Goal: Task Accomplishment & Management: Manage account settings

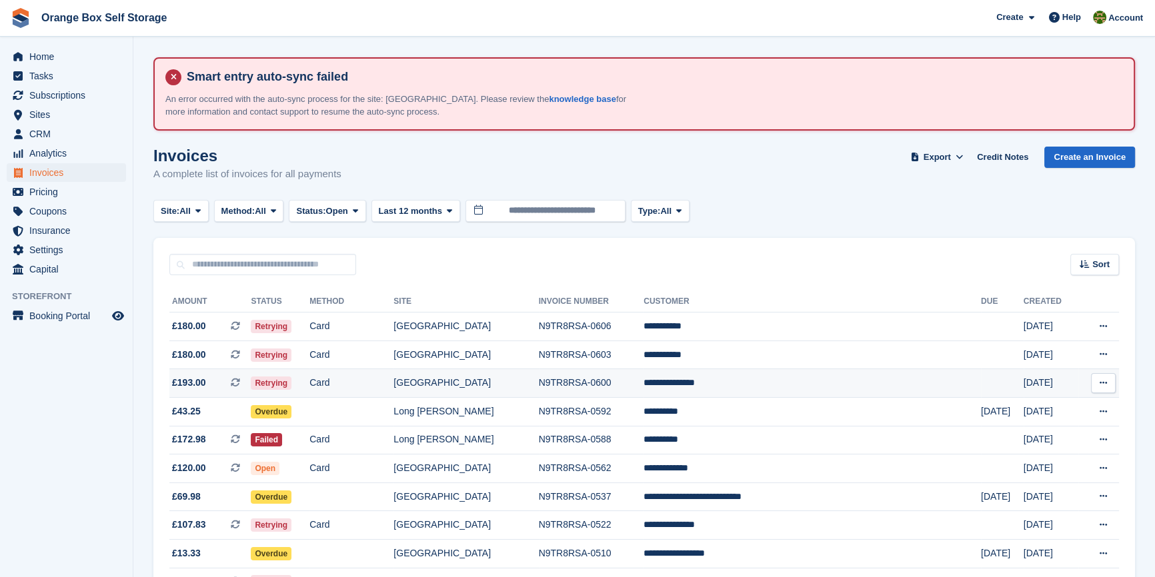
click at [538, 381] on td "[GEOGRAPHIC_DATA]" at bounding box center [465, 383] width 145 height 29
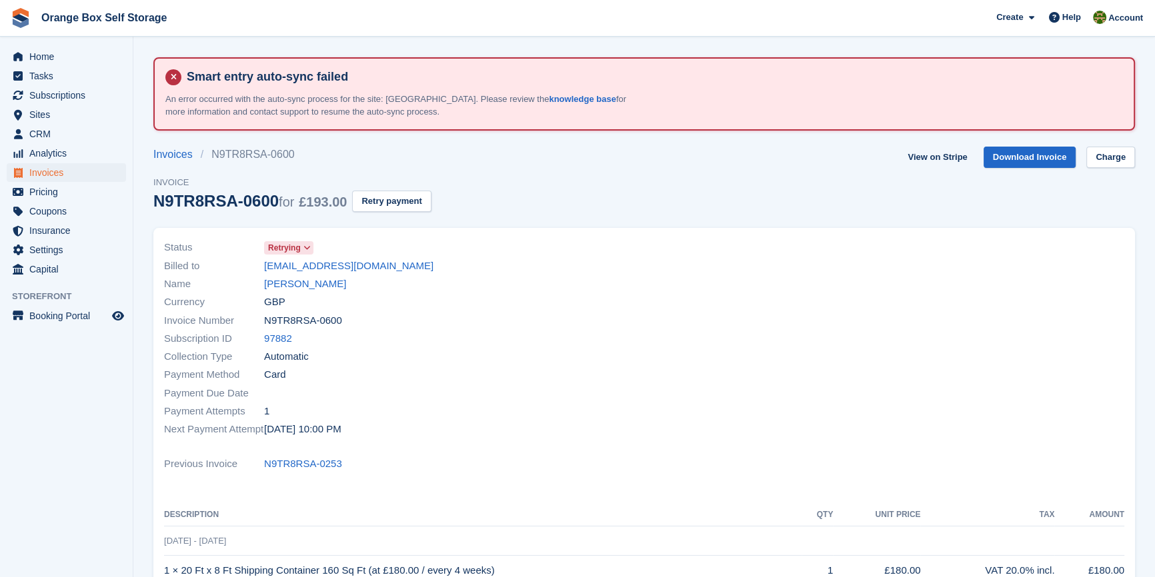
click at [586, 336] on div "Subscription ID 97882" at bounding box center [400, 339] width 472 height 18
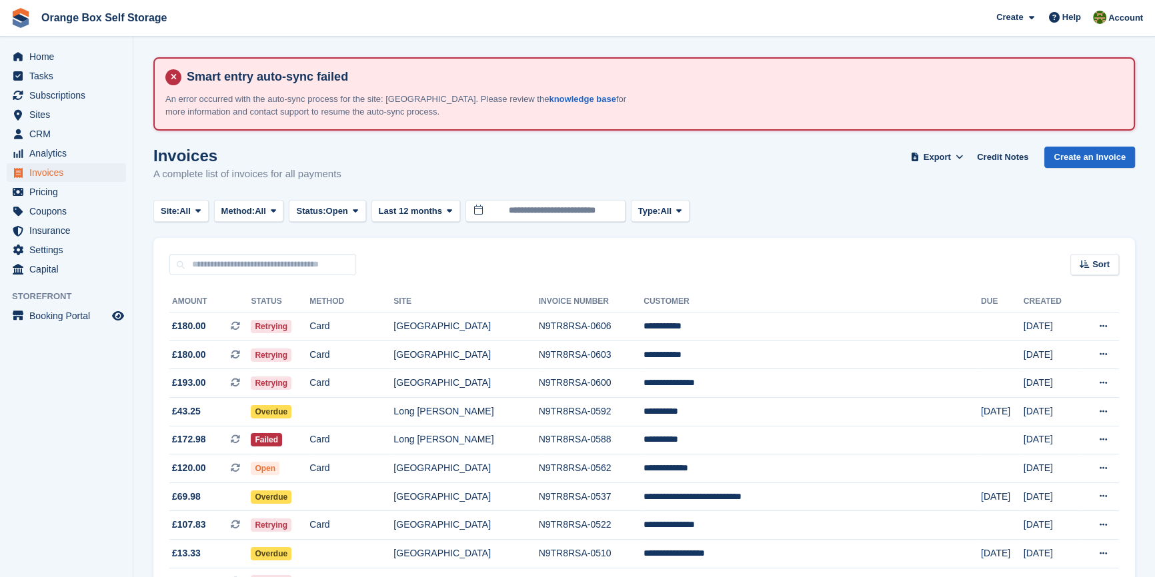
click at [87, 488] on aside "Home Tasks Subscriptions Subscriptions Subscriptions Contracts Price increases …" at bounding box center [66, 292] width 133 height 511
click at [644, 393] on td "N9TR8RSA-0600" at bounding box center [591, 383] width 105 height 29
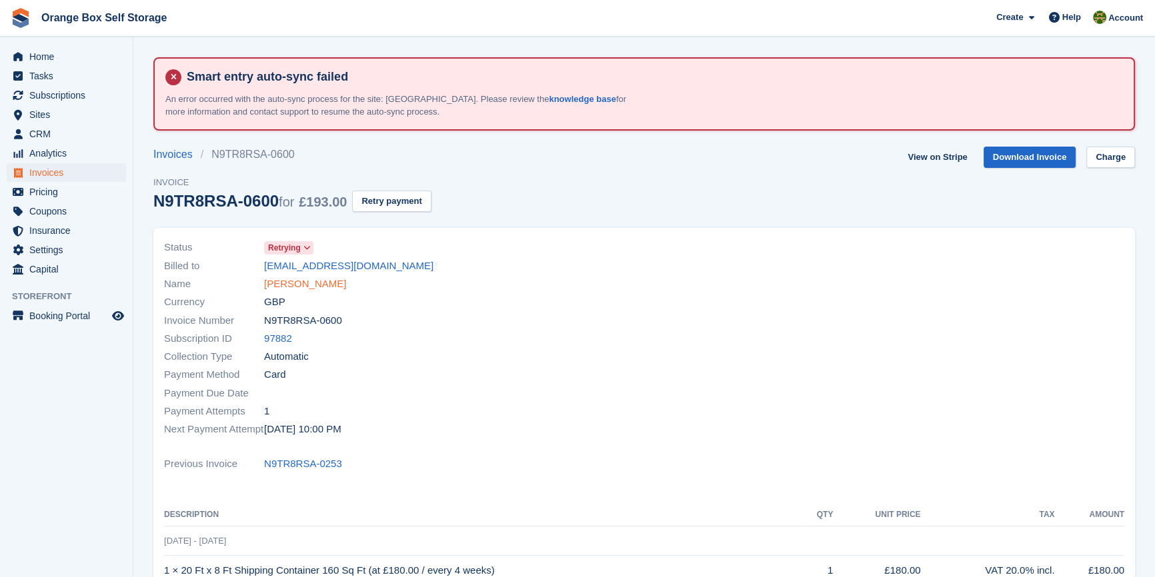
click at [299, 287] on link "Gareth Mcfadden" at bounding box center [305, 284] width 82 height 15
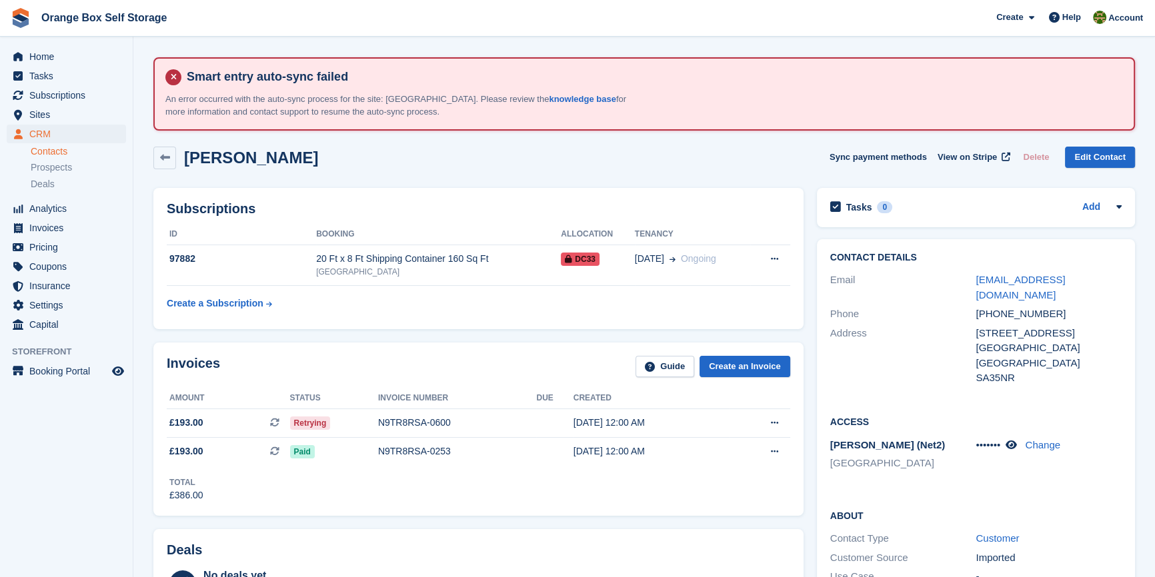
click at [99, 467] on aside "Home Tasks Subscriptions Subscriptions Subscriptions Contracts Price increases …" at bounding box center [66, 292] width 133 height 511
click at [679, 154] on div "Gareth Mcfadden Sync payment methods View on Stripe Delete Edit Contact" at bounding box center [644, 158] width 982 height 23
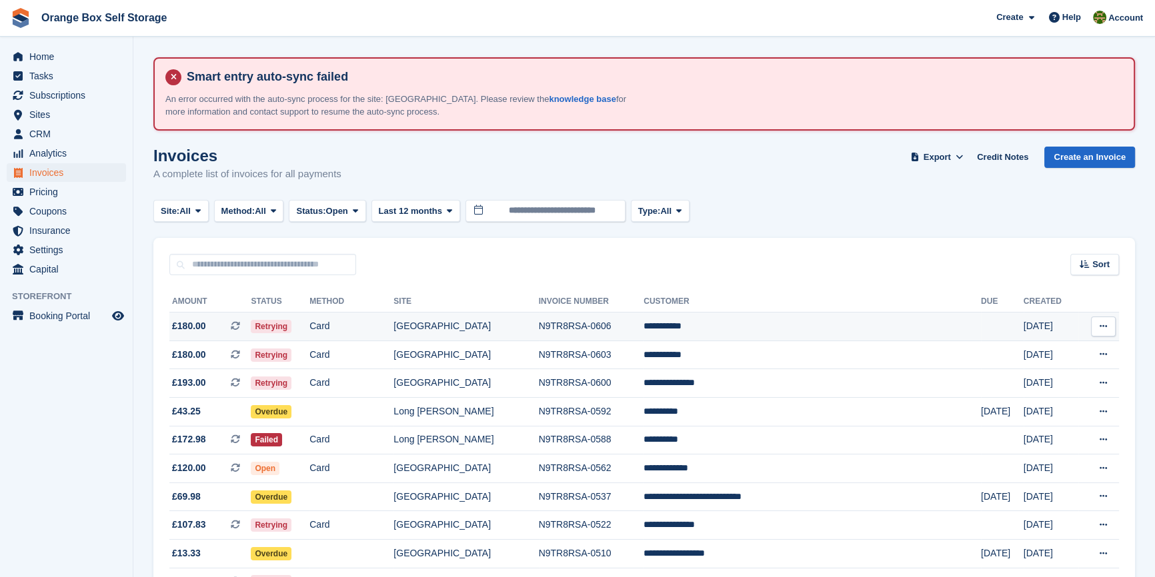
click at [644, 320] on td "N9TR8RSA-0606" at bounding box center [591, 327] width 105 height 29
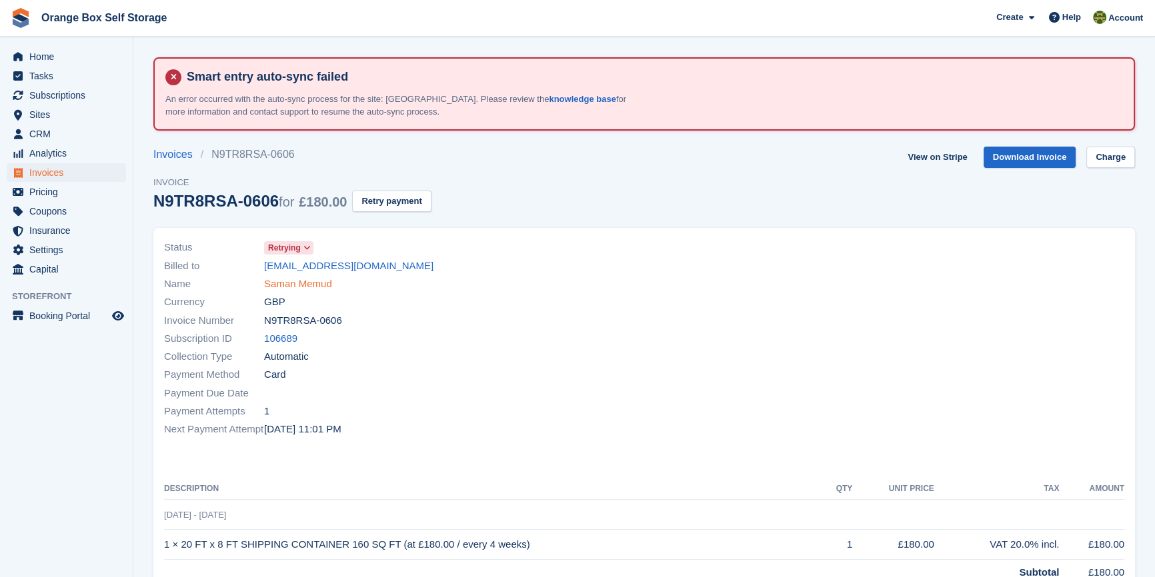
click at [293, 283] on link "Saman Memud" at bounding box center [298, 284] width 68 height 15
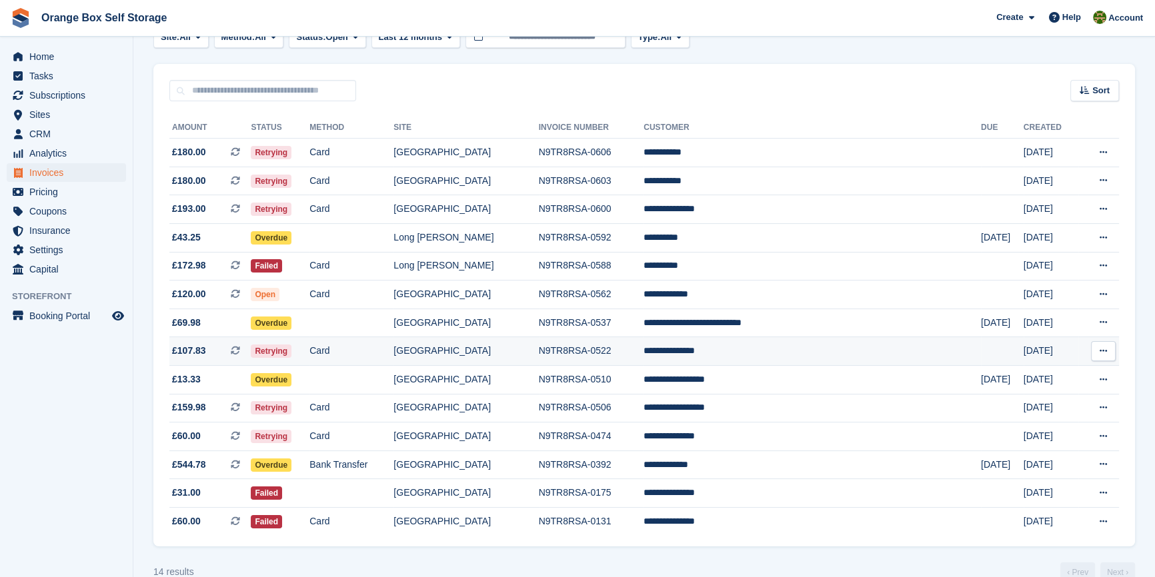
scroll to position [181, 0]
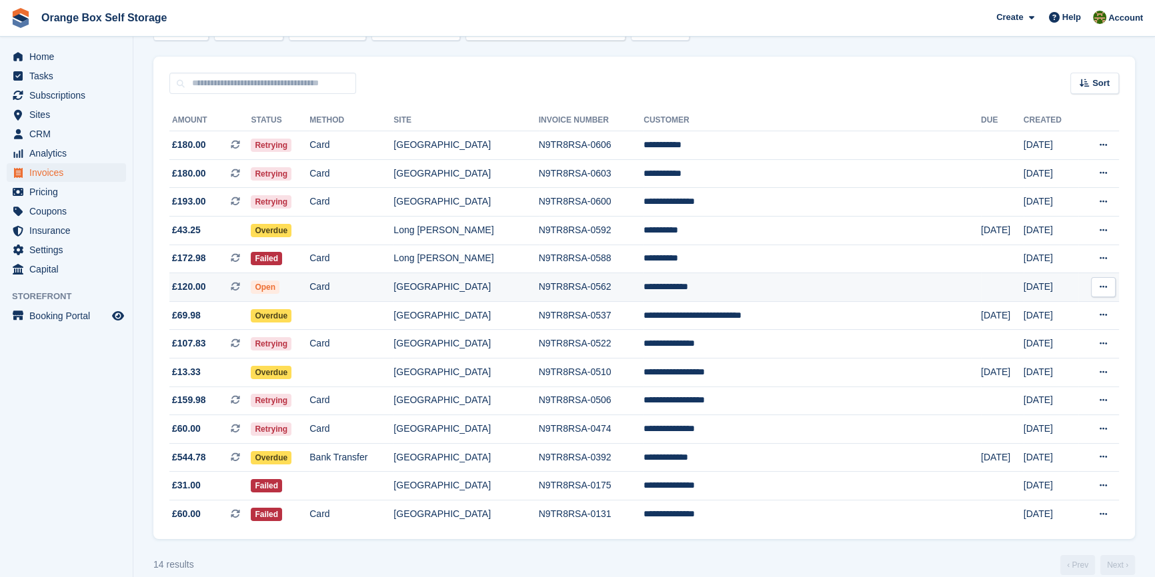
click at [799, 286] on td "**********" at bounding box center [811, 287] width 337 height 29
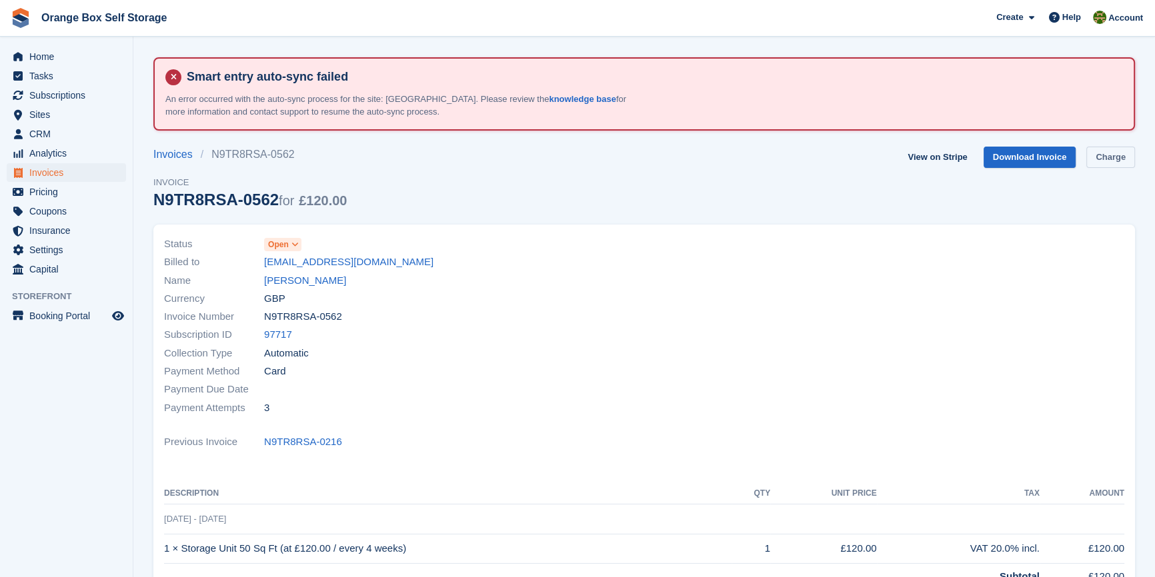
click at [1109, 151] on link "Charge" at bounding box center [1110, 158] width 49 height 22
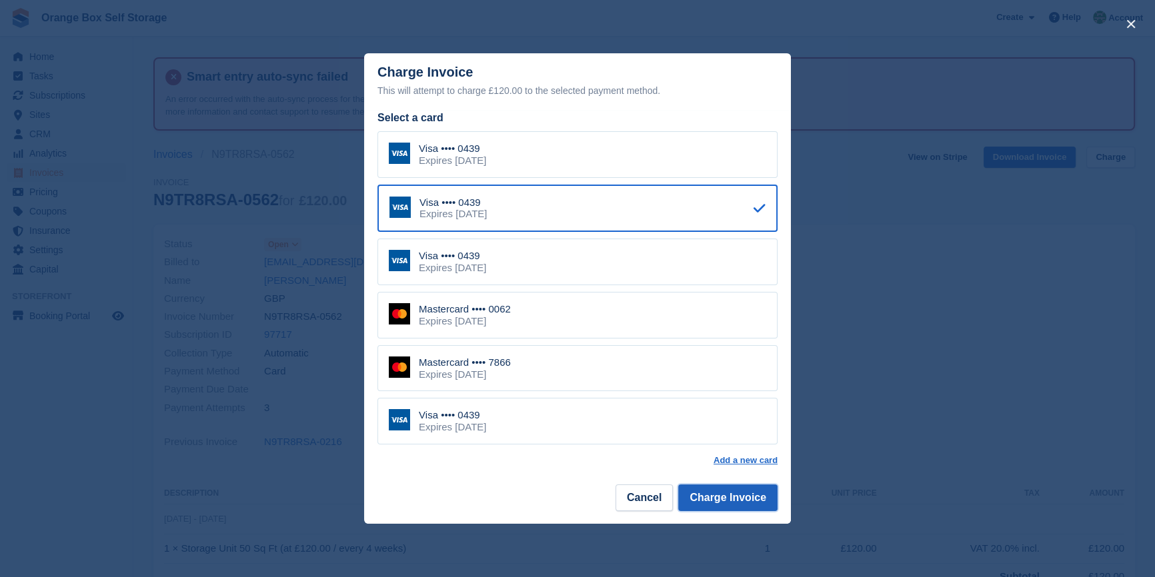
click at [747, 500] on button "Charge Invoice" at bounding box center [727, 498] width 99 height 27
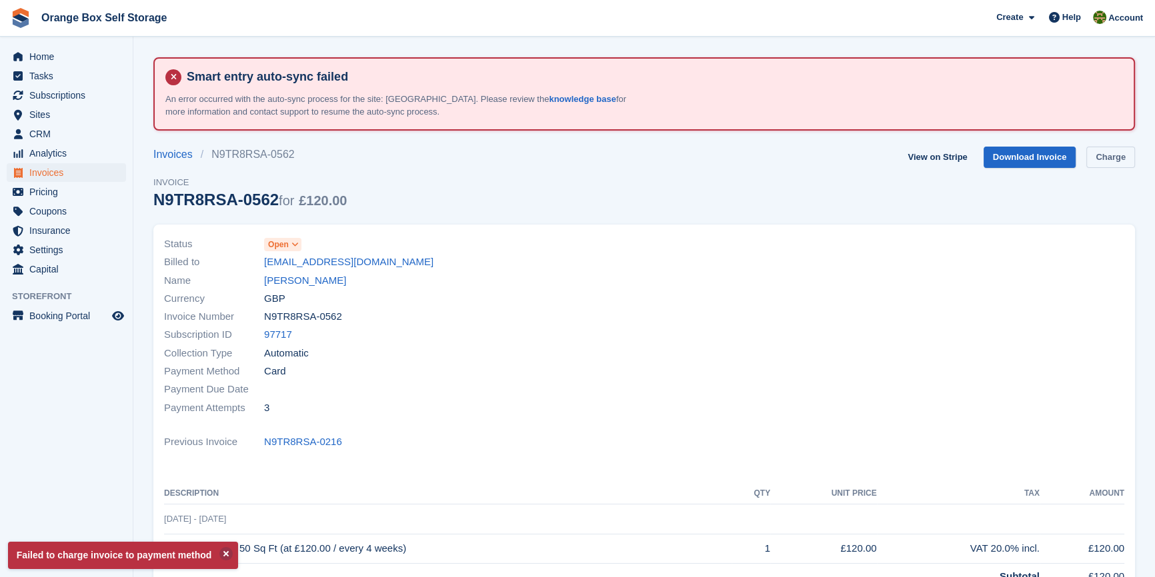
click at [1114, 159] on link "Charge" at bounding box center [1110, 158] width 49 height 22
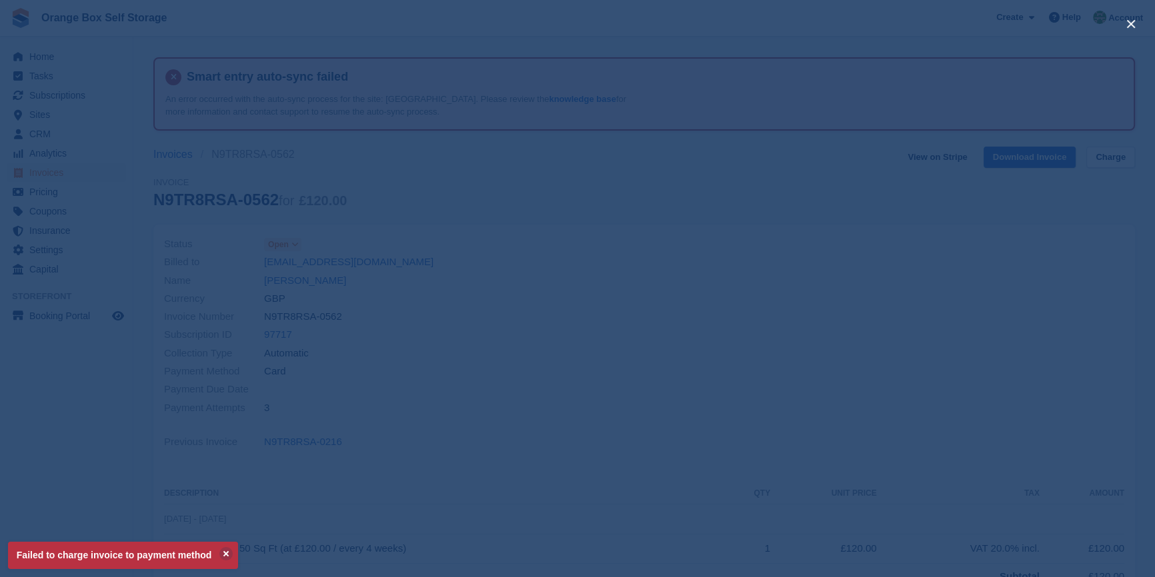
click at [1074, 257] on div "close" at bounding box center [577, 288] width 1155 height 577
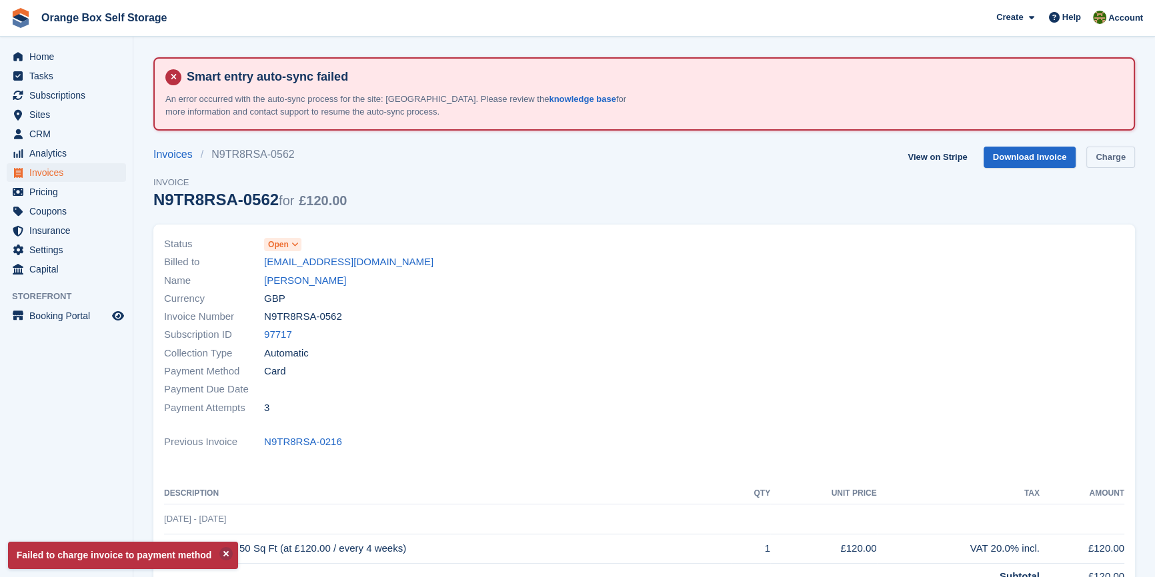
click at [1112, 161] on link "Charge" at bounding box center [1110, 158] width 49 height 22
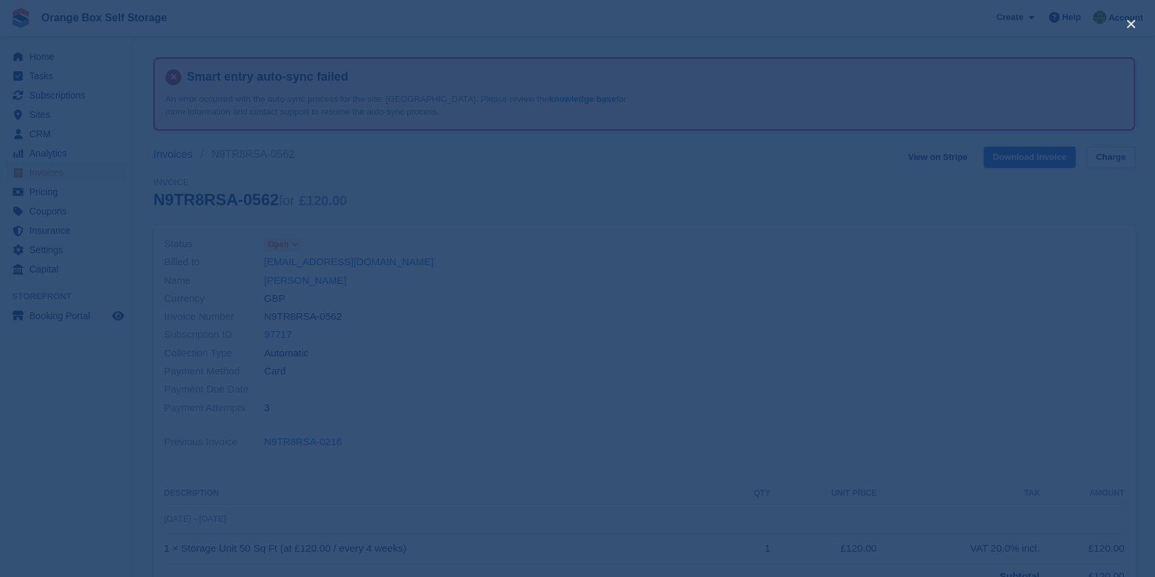
click at [987, 225] on div "close" at bounding box center [577, 288] width 1155 height 577
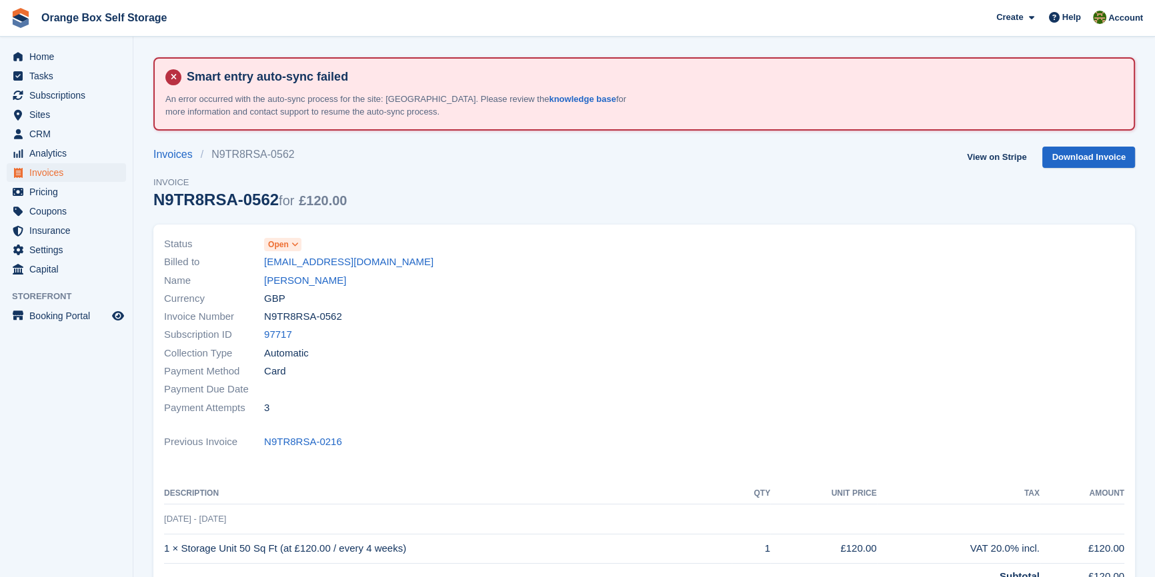
click at [958, 246] on div at bounding box center [888, 326] width 488 height 198
click at [281, 243] on span "Open" at bounding box center [278, 245] width 21 height 12
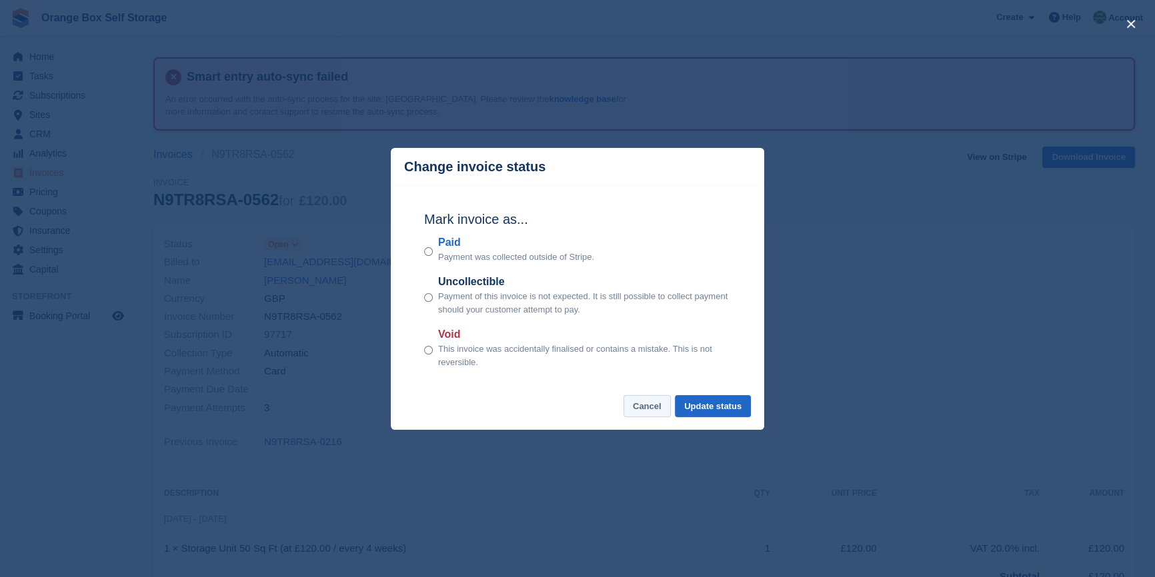
click at [645, 409] on button "Cancel" at bounding box center [646, 406] width 47 height 22
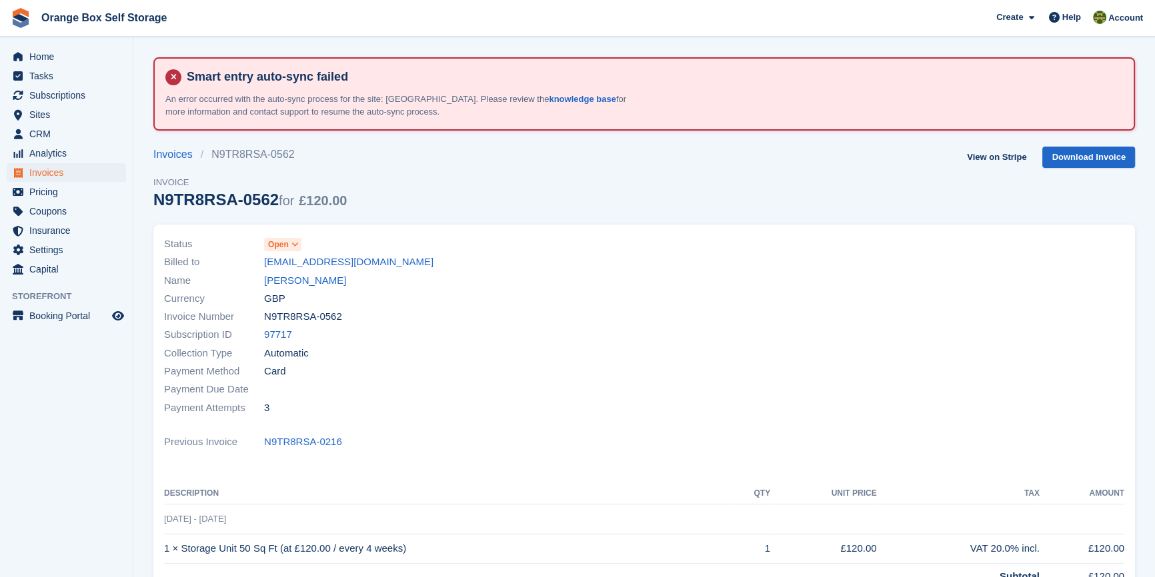
click at [583, 413] on div "Payment Attempts 3" at bounding box center [400, 408] width 472 height 18
click at [586, 407] on div "Payment Attempts 3" at bounding box center [400, 408] width 472 height 18
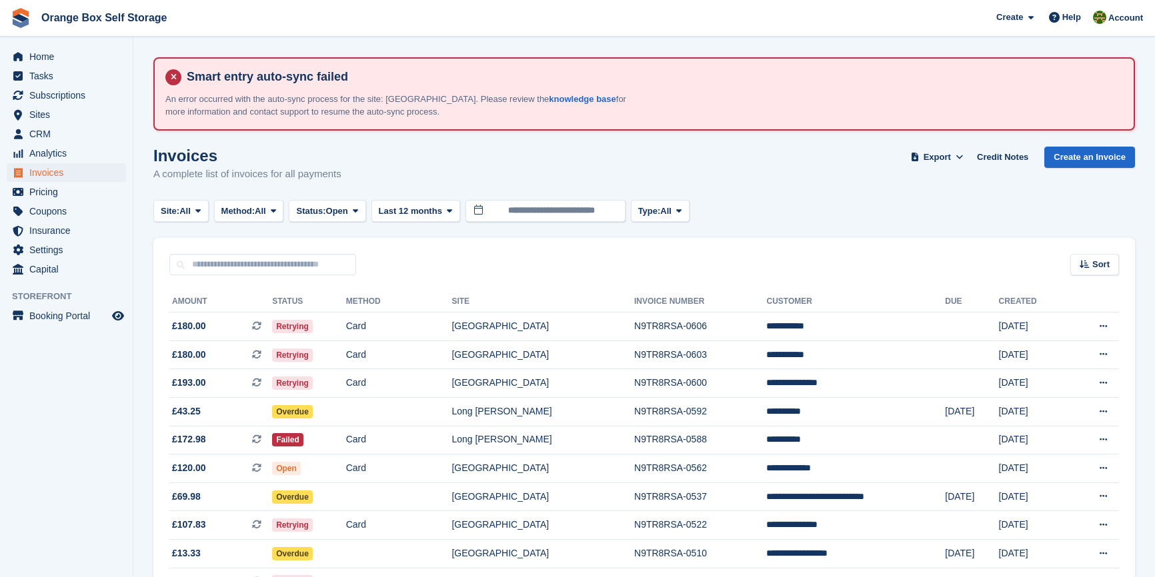
scroll to position [181, 0]
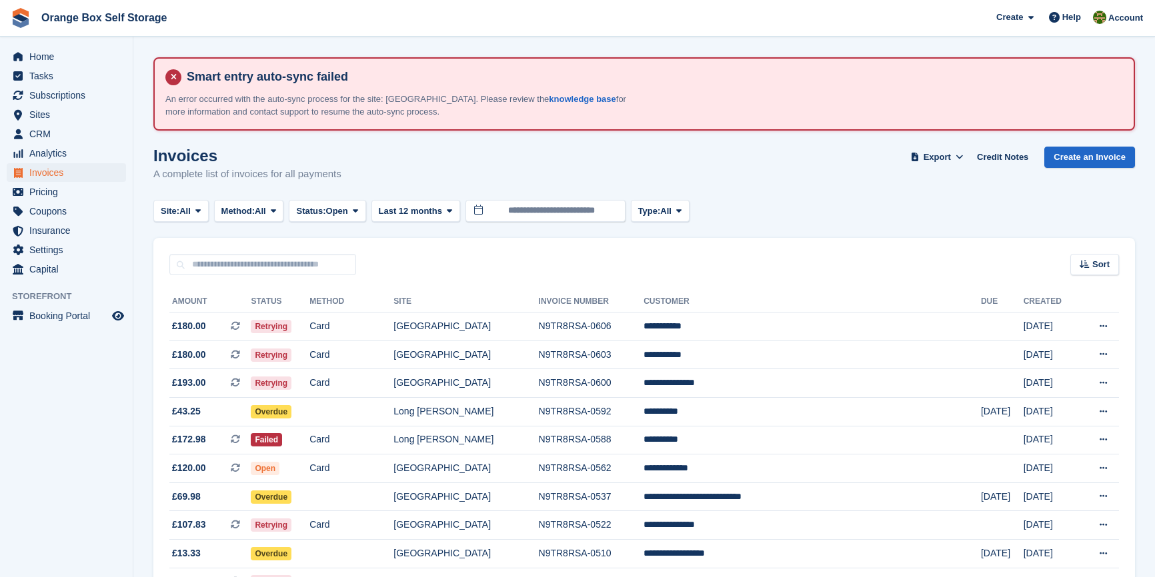
scroll to position [181, 0]
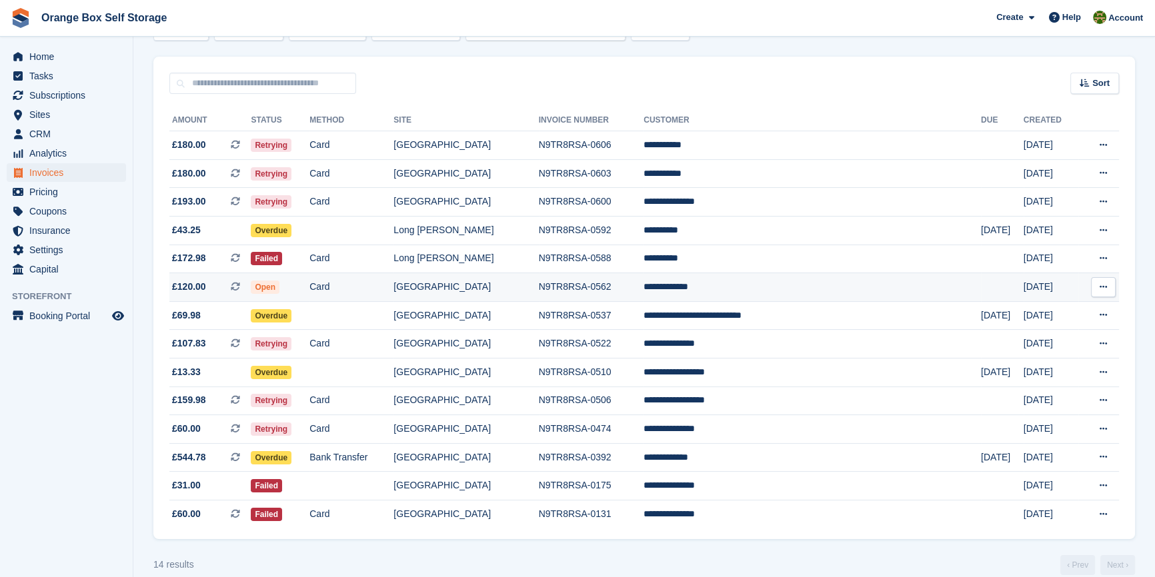
click at [583, 285] on td "N9TR8RSA-0562" at bounding box center [591, 287] width 105 height 29
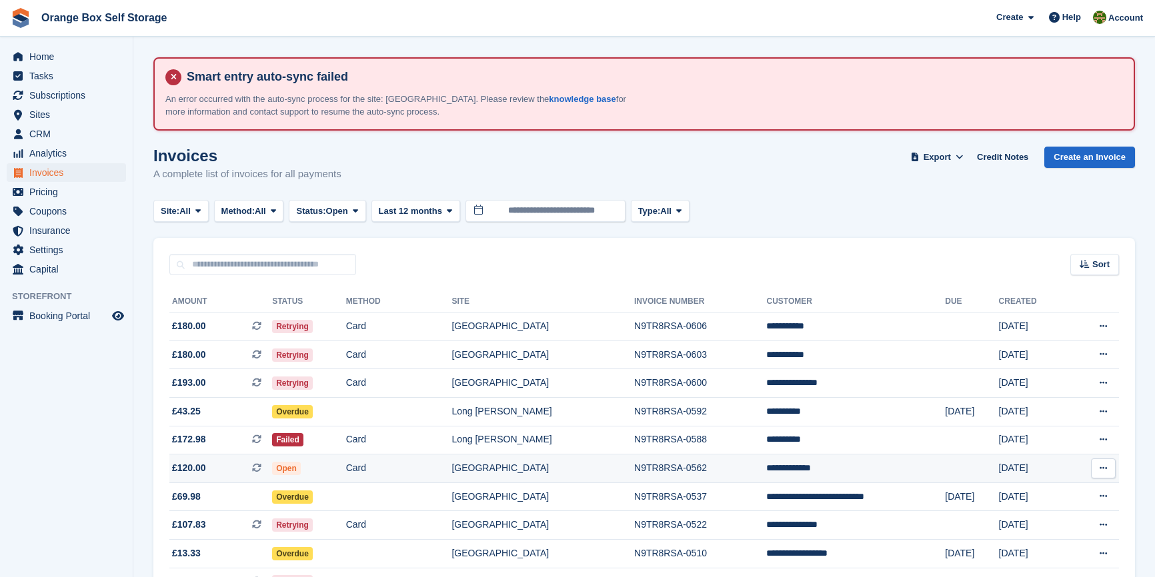
scroll to position [181, 0]
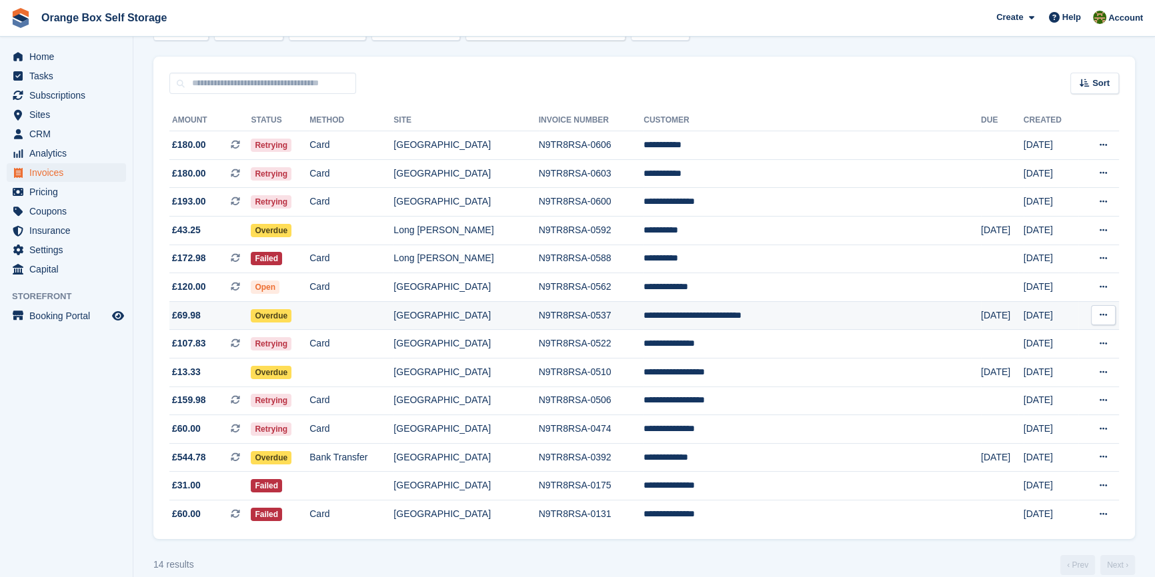
click at [639, 312] on td "N9TR8RSA-0537" at bounding box center [591, 315] width 105 height 29
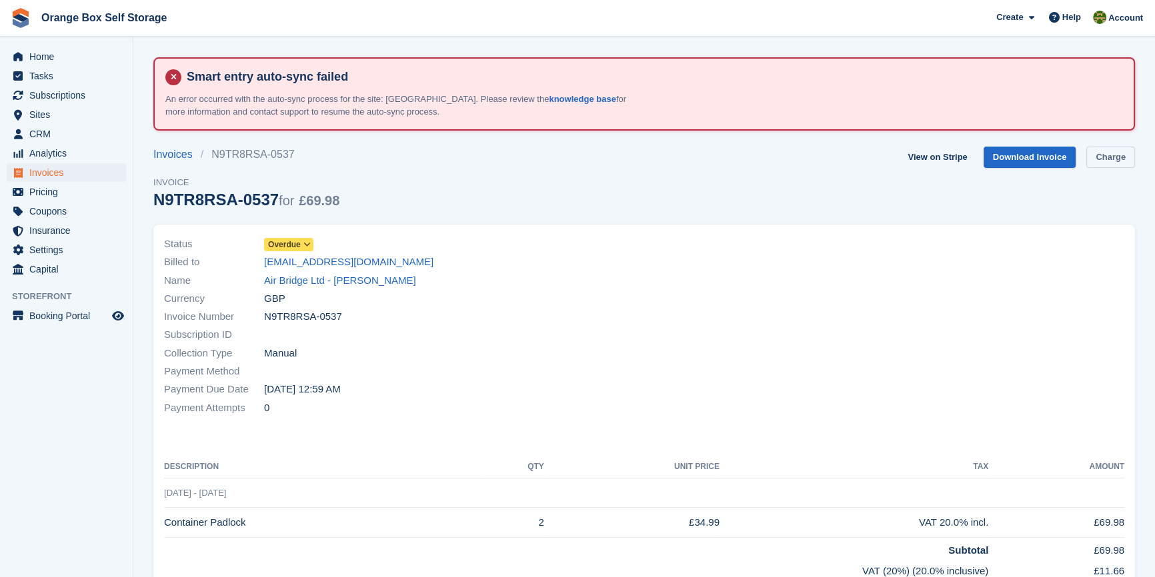
click at [1122, 162] on link "Charge" at bounding box center [1110, 158] width 49 height 22
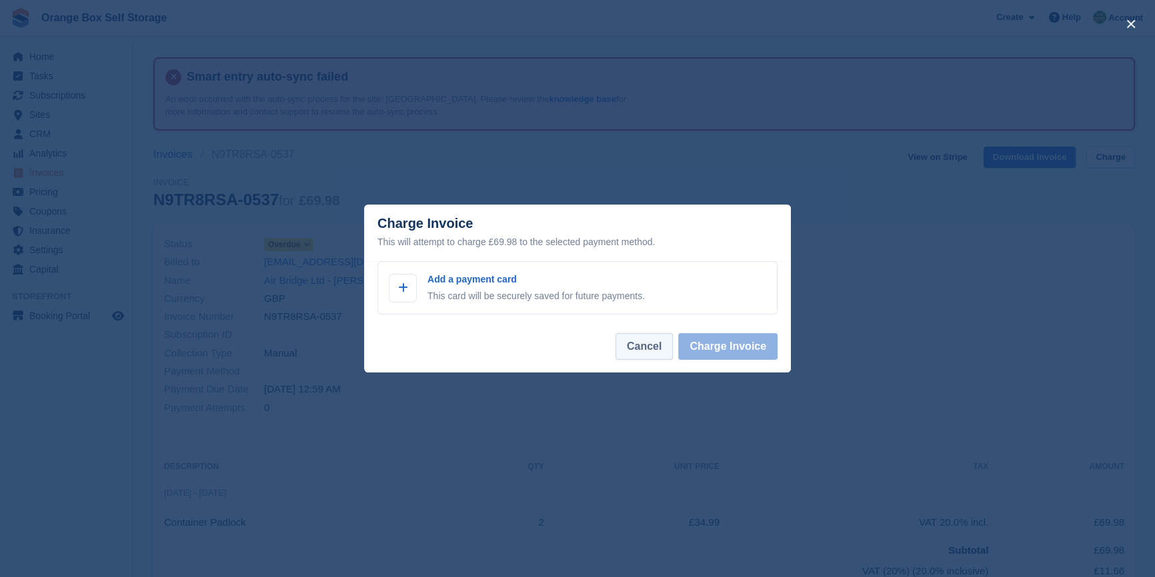
click at [647, 343] on button "Cancel" at bounding box center [643, 346] width 57 height 27
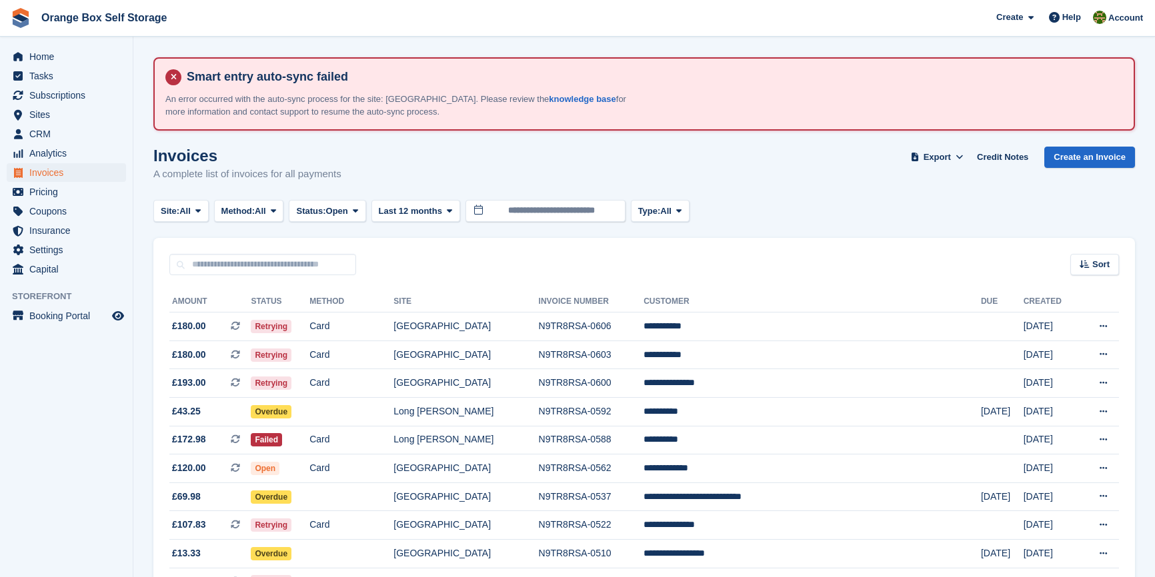
scroll to position [181, 0]
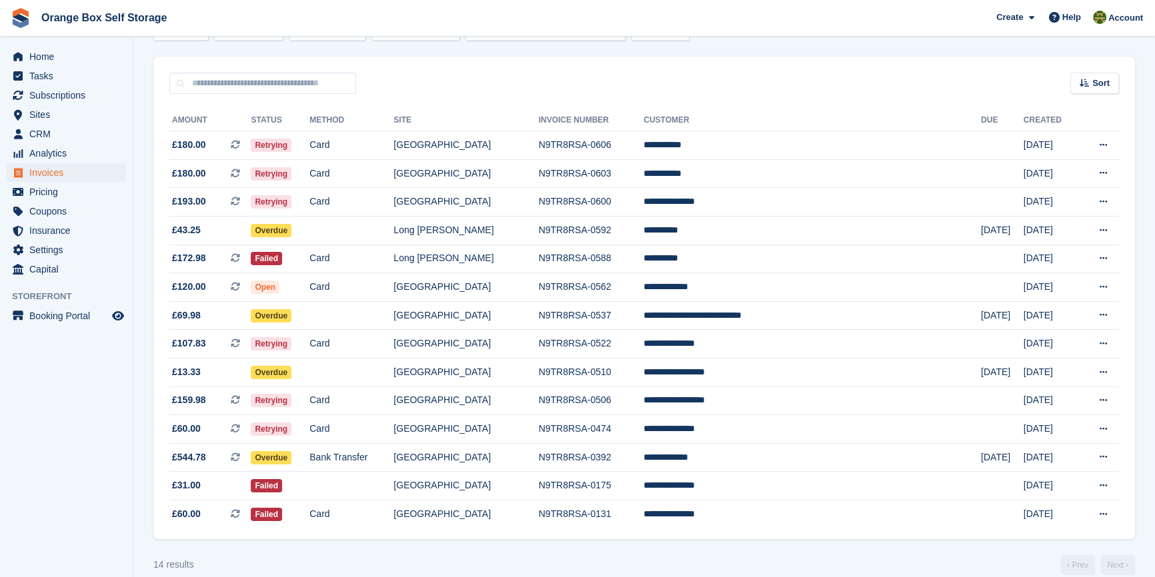
click at [539, 550] on turbo-frame "Invoices A complete list of invoices for all payments Export Export Invoices Ex…" at bounding box center [644, 270] width 982 height 610
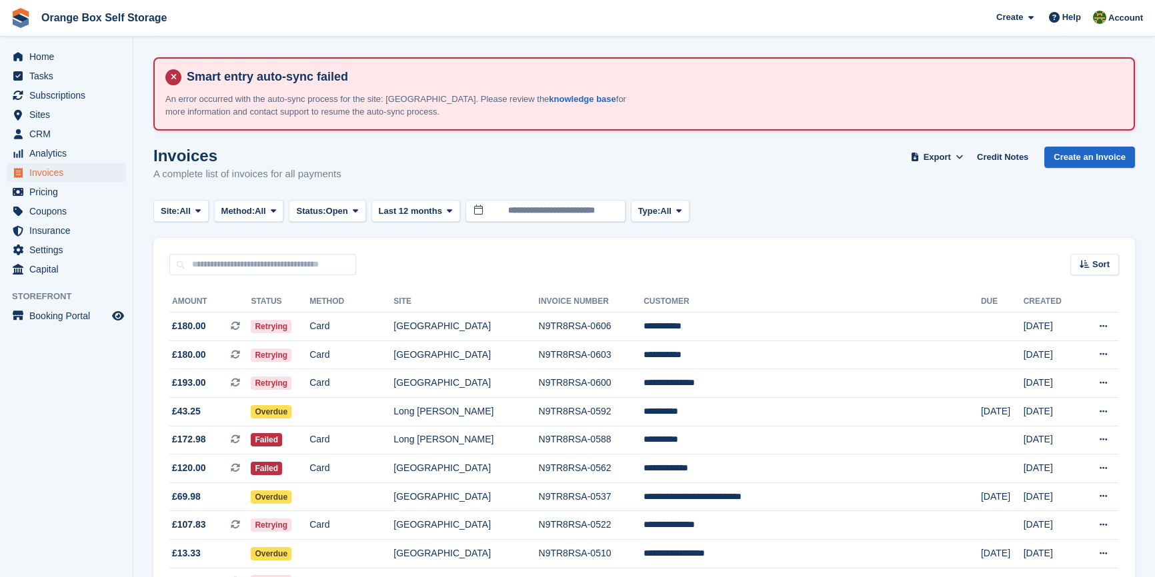
scroll to position [181, 0]
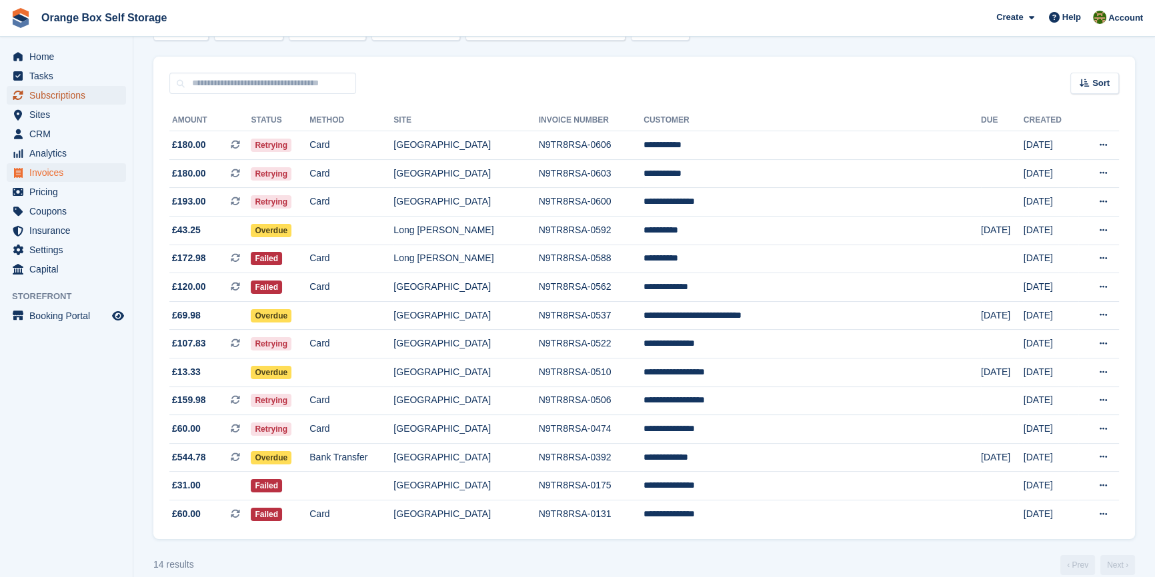
click at [91, 93] on span "Subscriptions" at bounding box center [69, 95] width 80 height 19
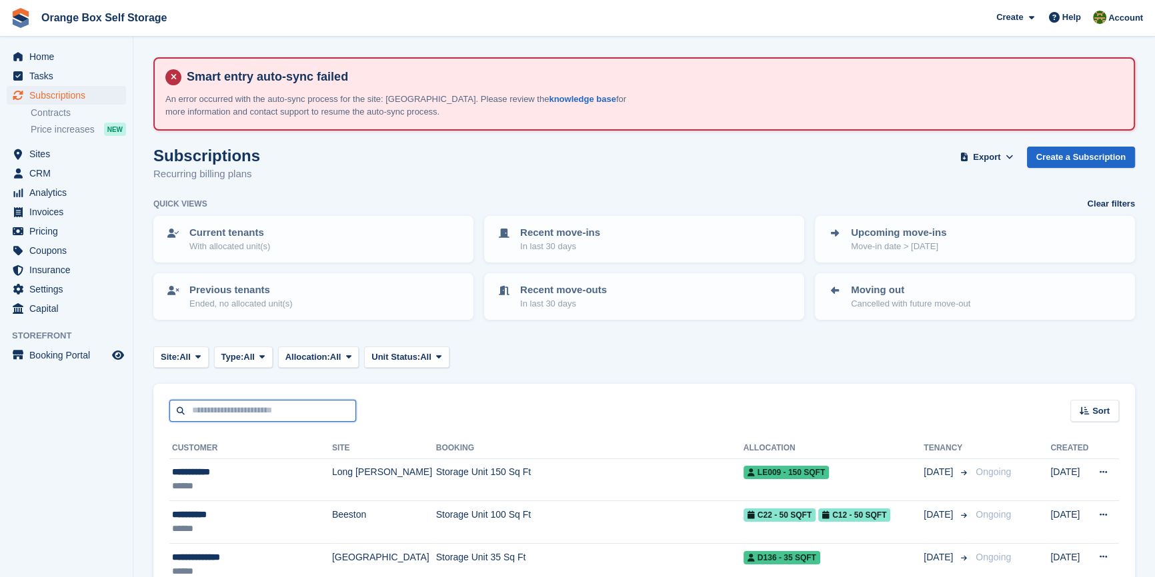
click at [229, 412] on input "text" at bounding box center [262, 411] width 187 height 22
type input "*****"
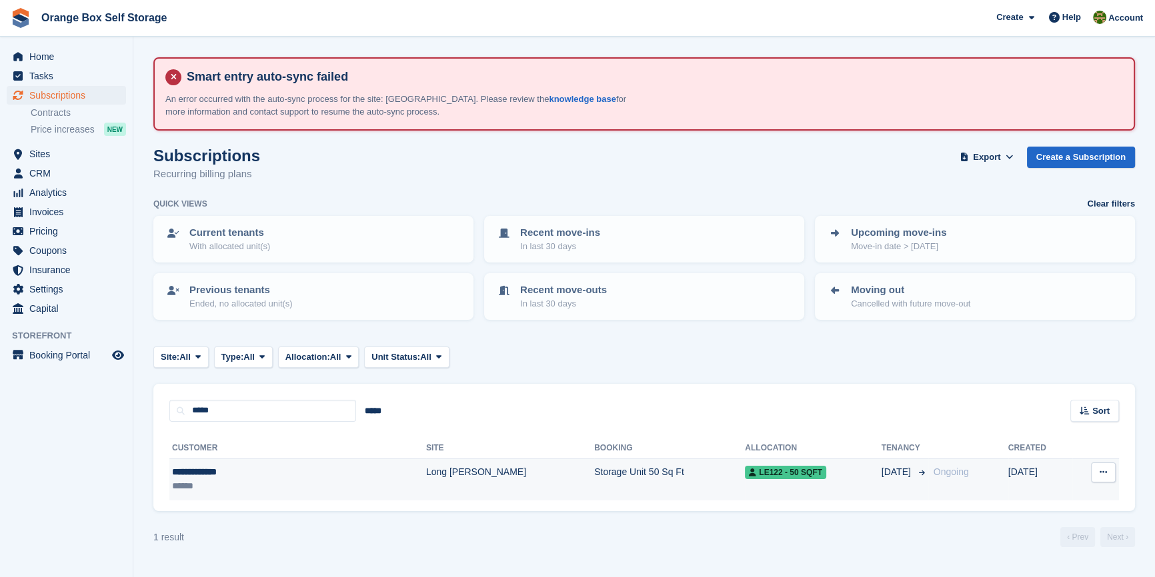
click at [286, 469] on div "**********" at bounding box center [247, 472] width 150 height 14
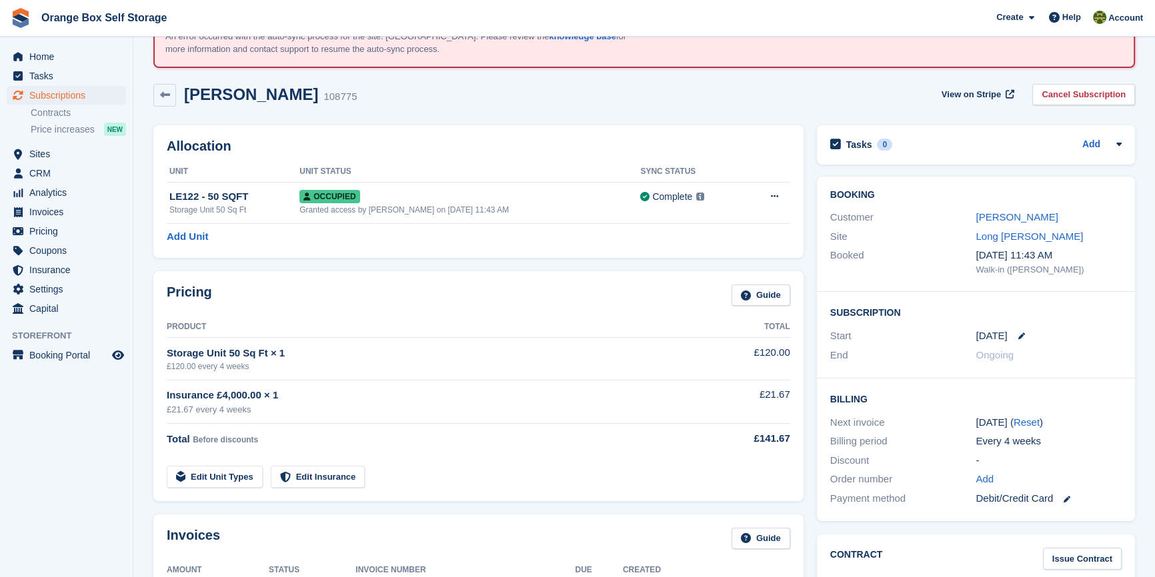
scroll to position [121, 0]
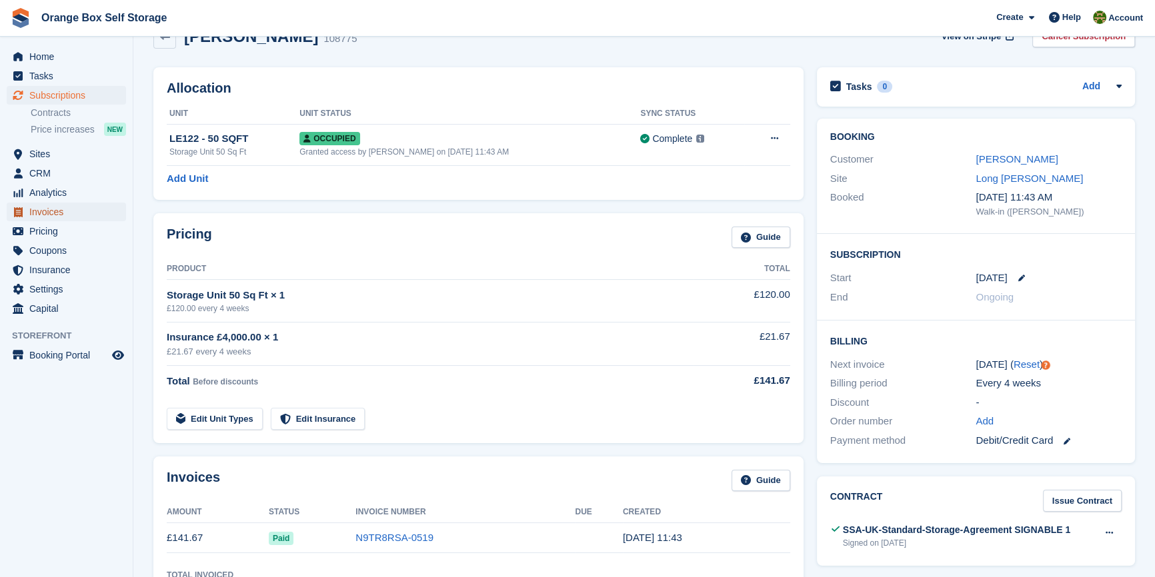
click at [51, 207] on span "Invoices" at bounding box center [69, 212] width 80 height 19
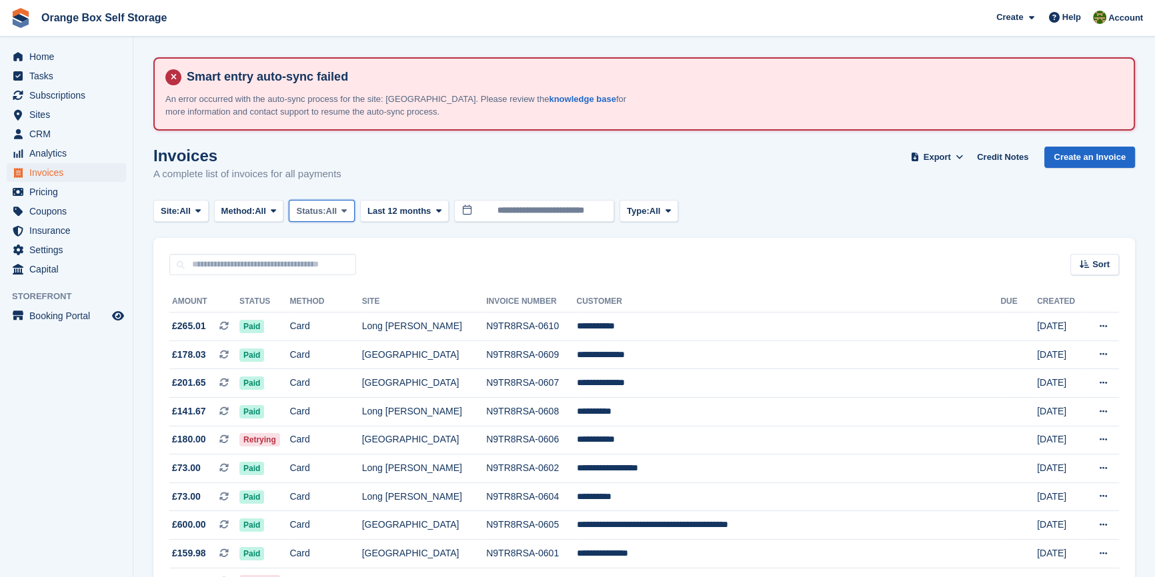
click at [343, 204] on button "Status: All" at bounding box center [321, 211] width 65 height 22
click at [337, 314] on link "Open" at bounding box center [353, 315] width 116 height 24
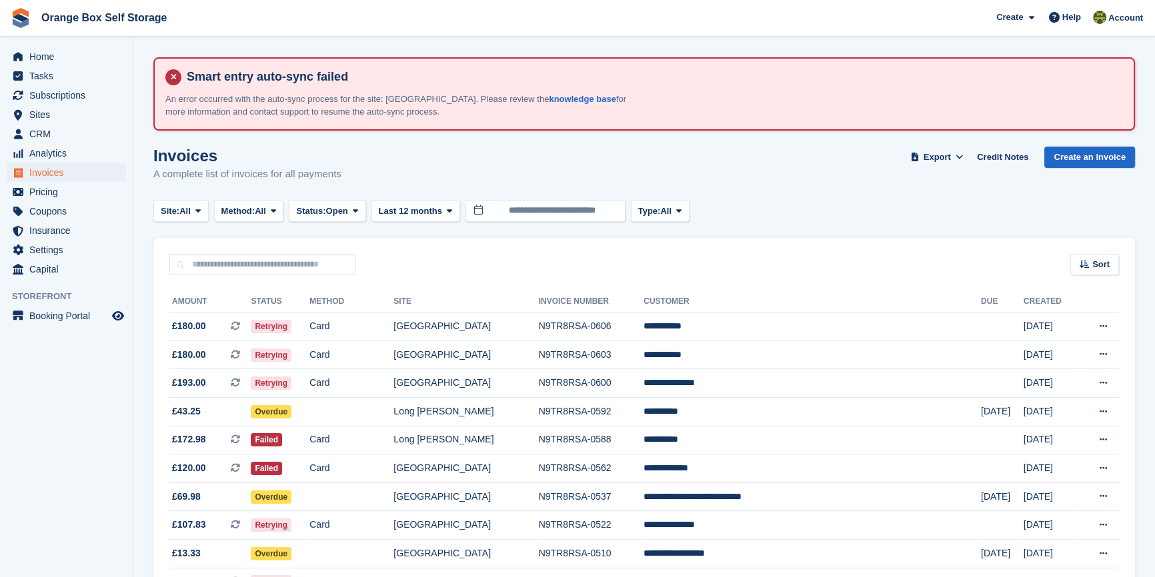
click at [91, 440] on aside "Home Tasks Subscriptions Subscriptions Subscriptions Contracts Price increases …" at bounding box center [66, 292] width 133 height 511
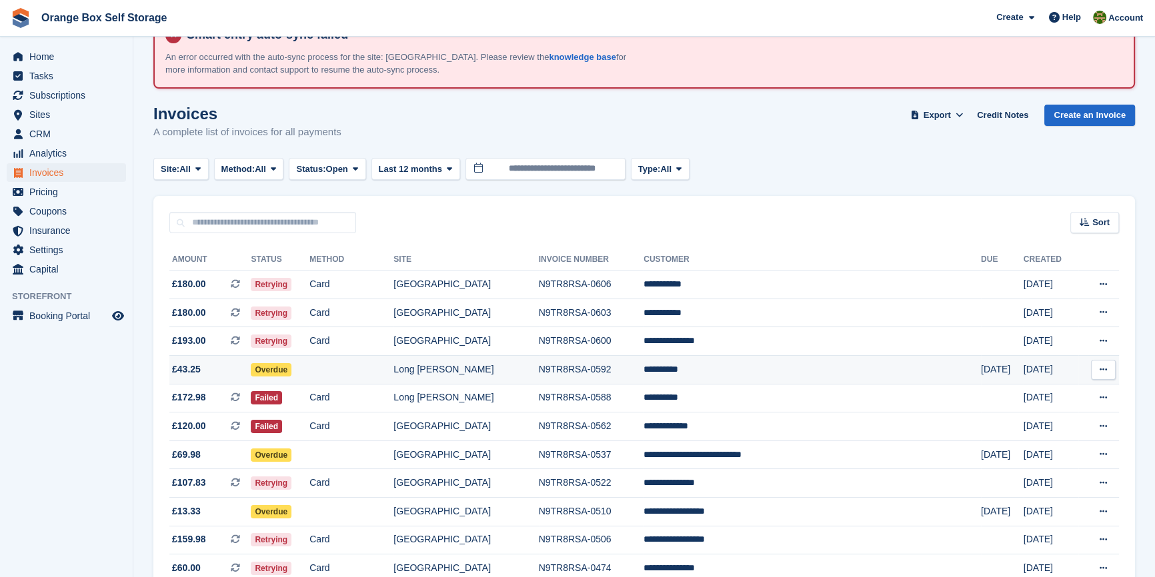
scroll to position [60, 0]
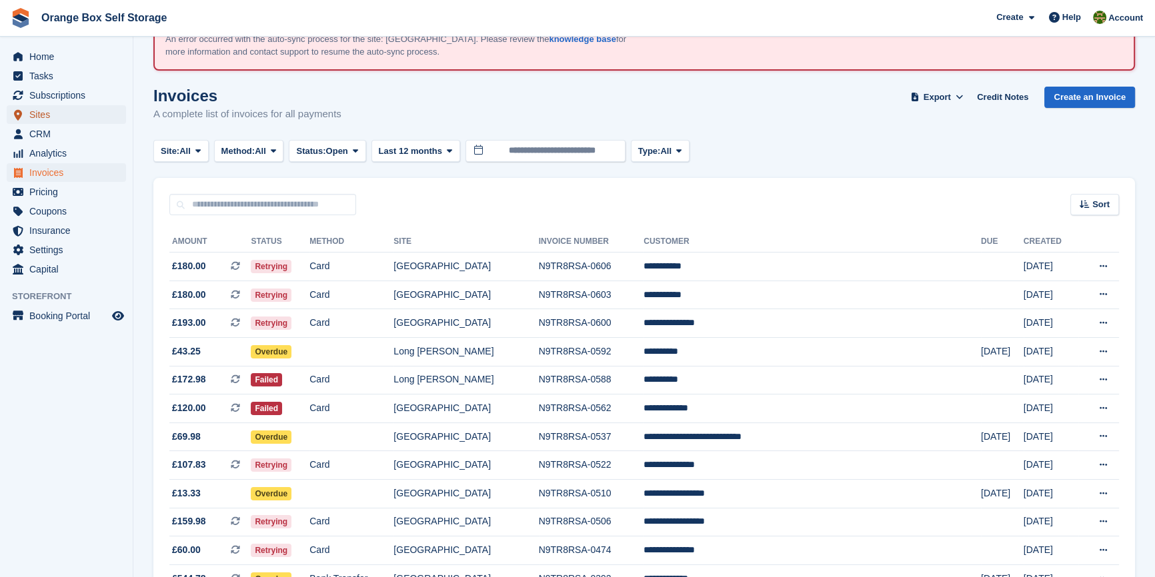
click at [54, 115] on span "Sites" at bounding box center [69, 114] width 80 height 19
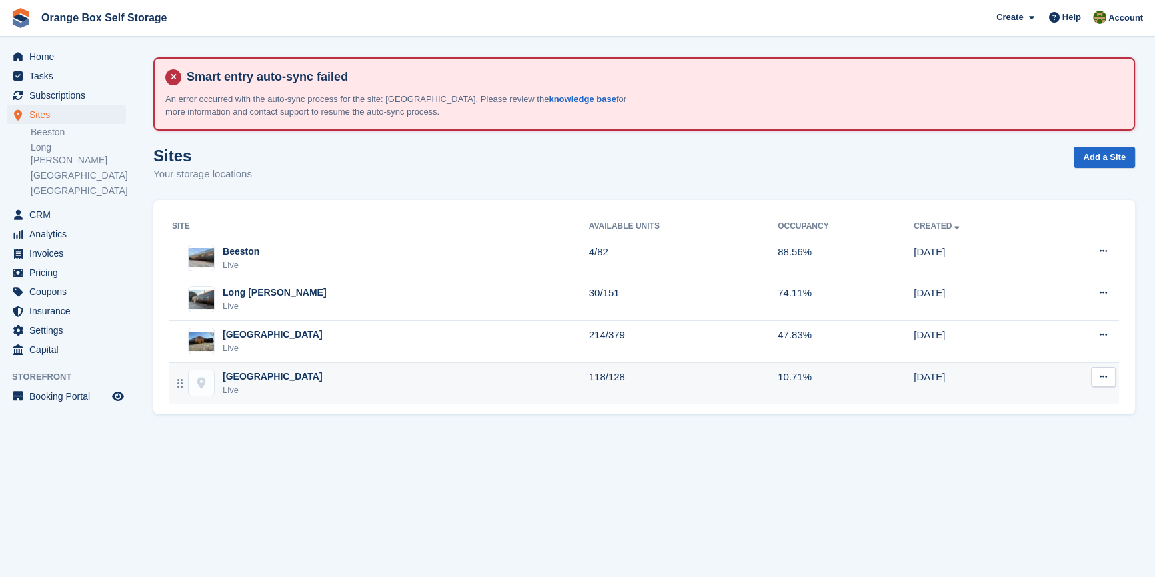
click at [283, 371] on div "Furnace Road Live" at bounding box center [380, 383] width 417 height 27
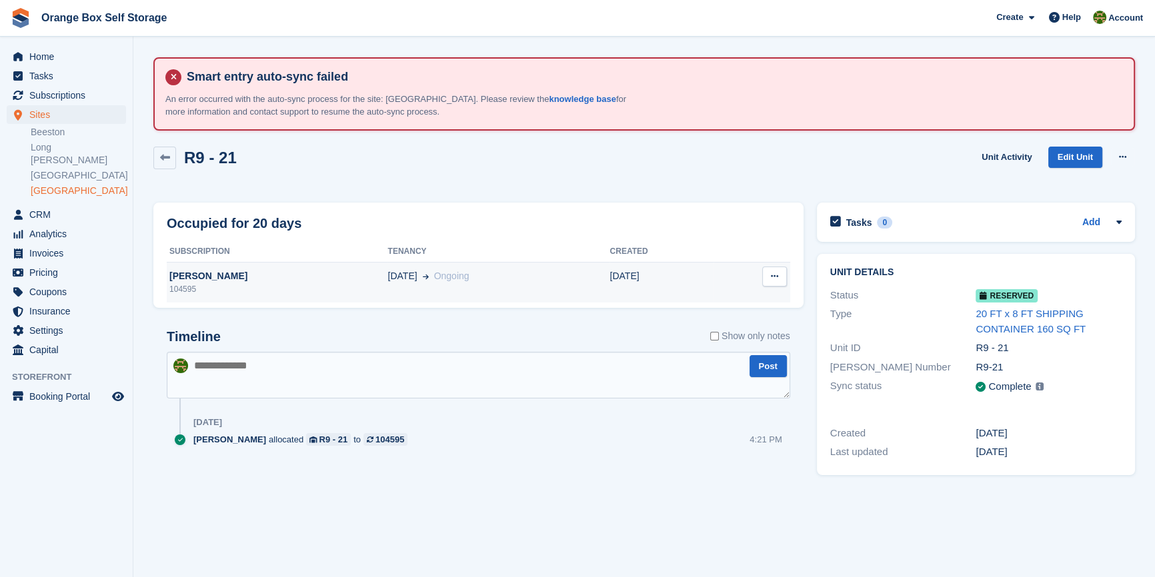
click at [273, 287] on div "104595" at bounding box center [277, 289] width 221 height 12
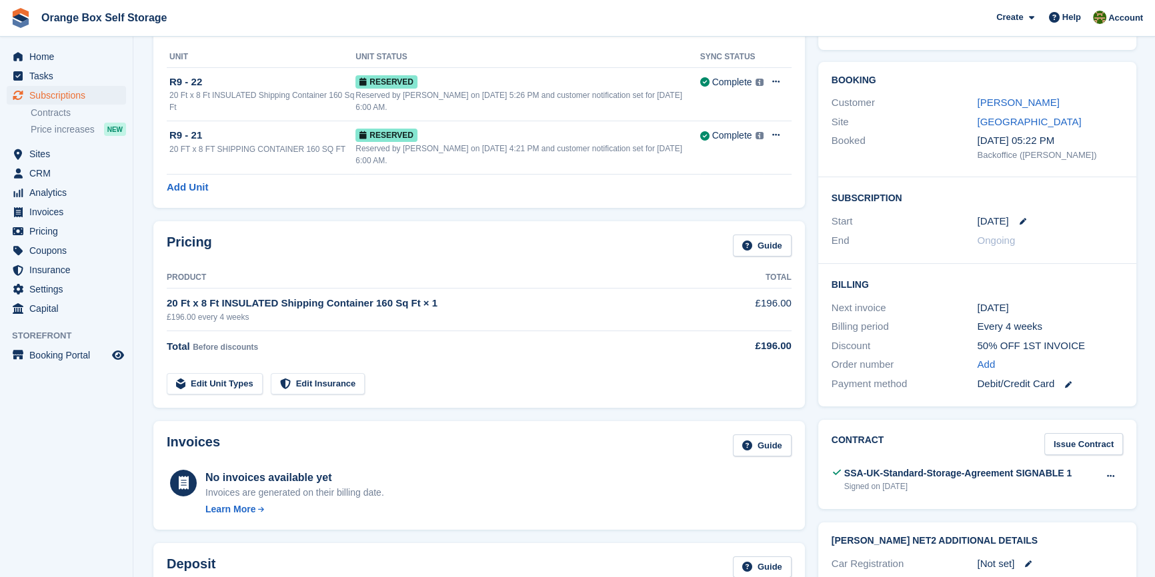
scroll to position [181, 0]
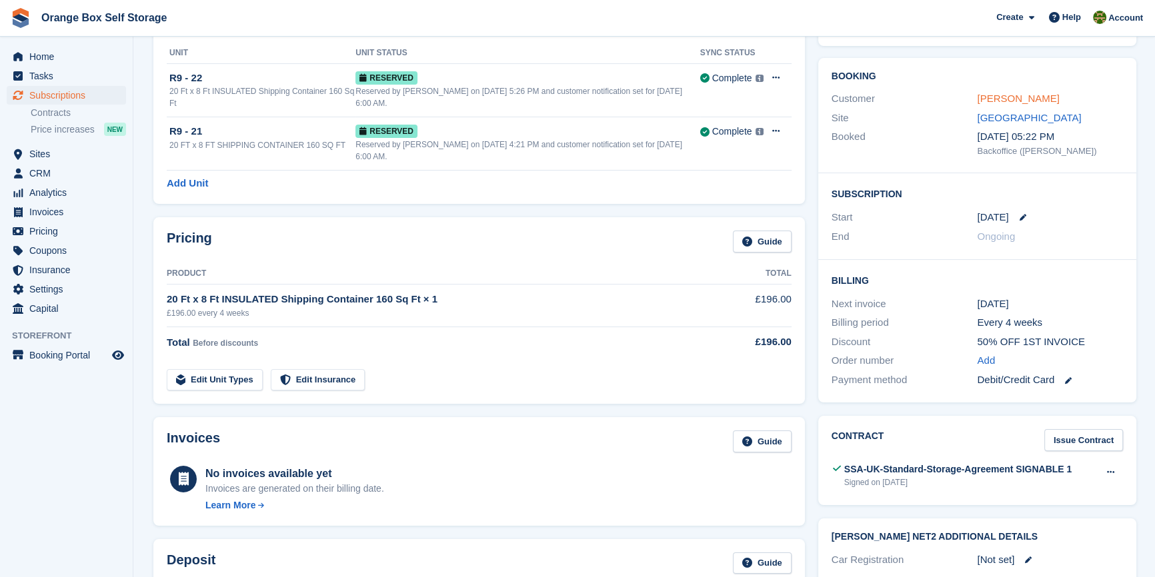
click at [993, 101] on link "[PERSON_NAME]" at bounding box center [1018, 98] width 82 height 11
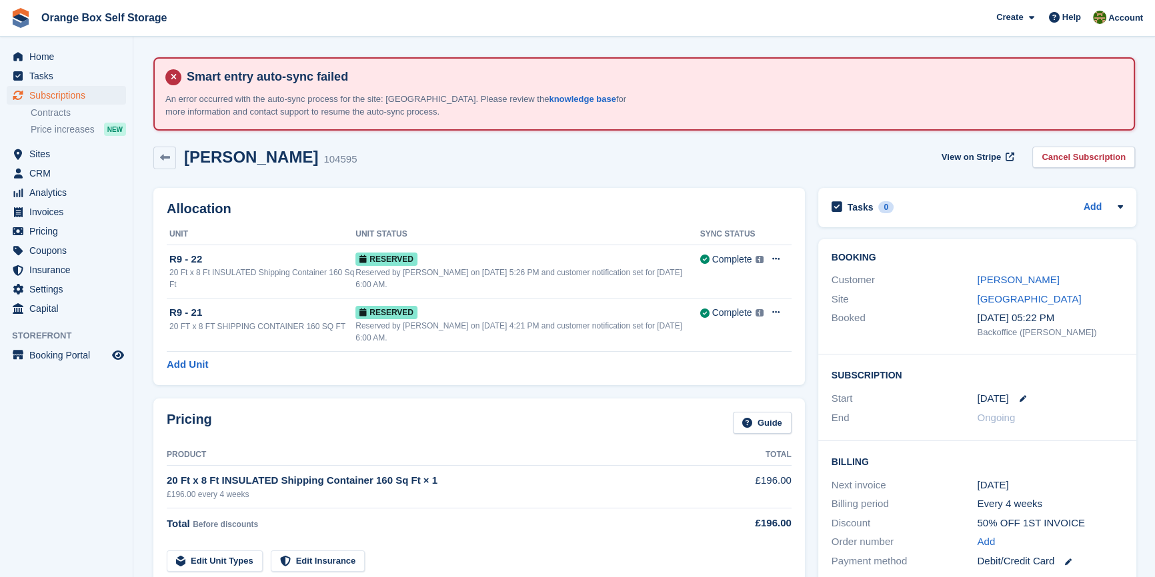
click at [581, 363] on div "Allocation Unit Unit Status Sync Status R9 - 22 20 Ft x 8 Ft INSULATED Shipping…" at bounding box center [479, 286] width 665 height 211
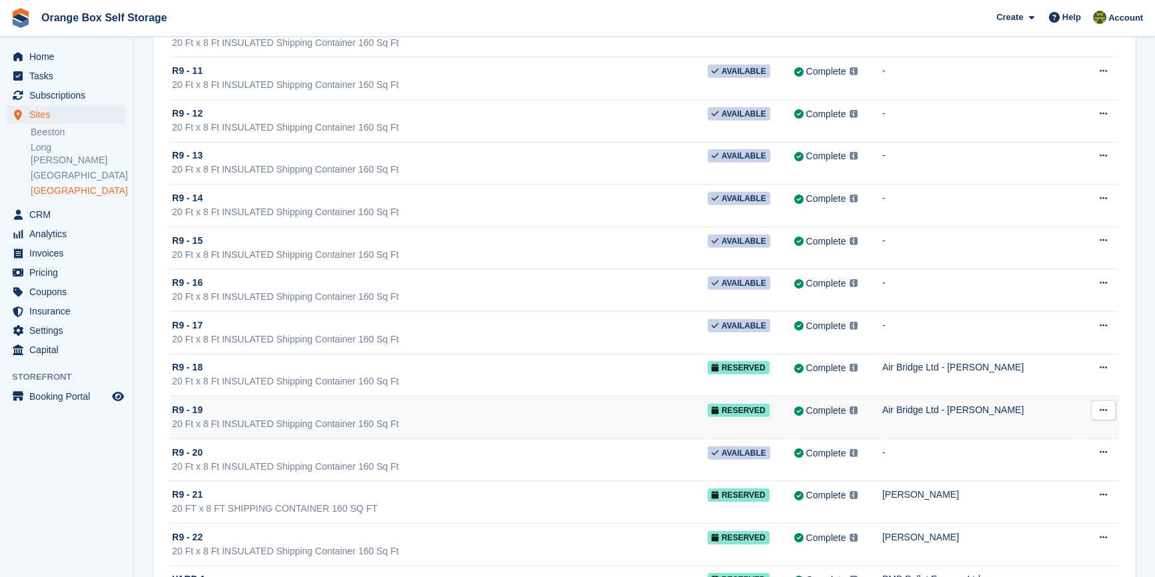
scroll to position [5130, 0]
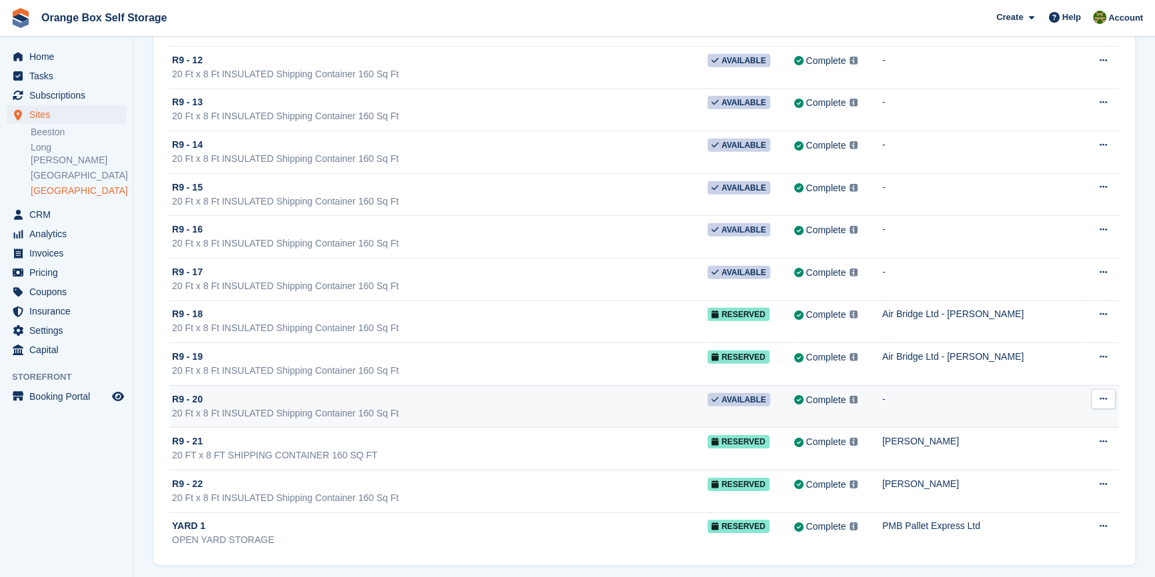
click at [336, 397] on div "R9 - 20" at bounding box center [439, 400] width 535 height 14
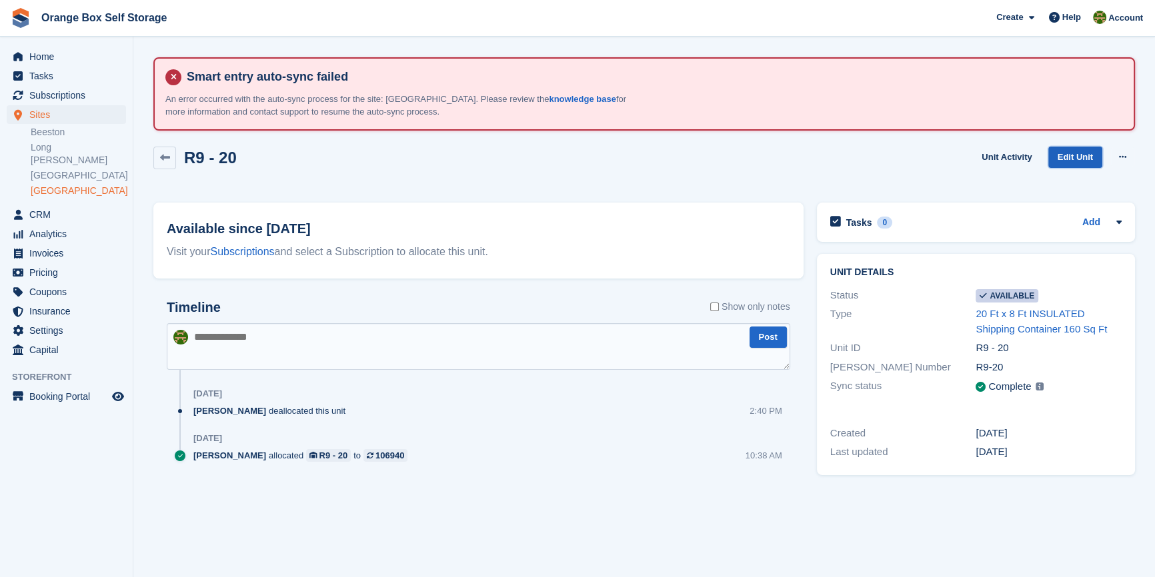
click at [1063, 147] on link "Edit Unit" at bounding box center [1075, 158] width 54 height 22
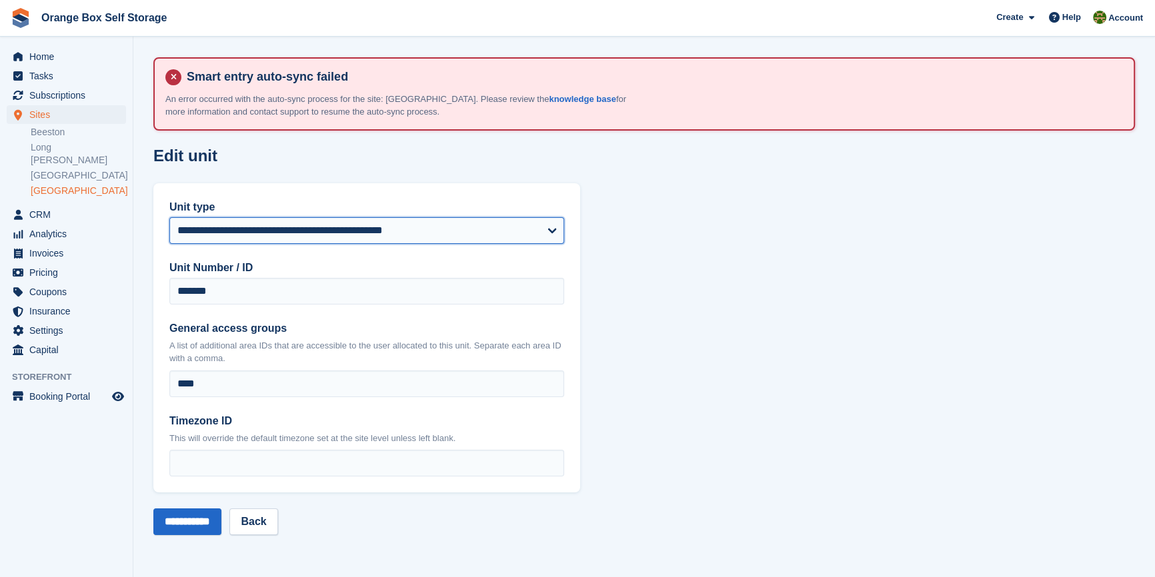
click at [245, 227] on select "**********" at bounding box center [366, 230] width 395 height 27
select select "*****"
click at [169, 217] on select "**********" at bounding box center [366, 230] width 395 height 27
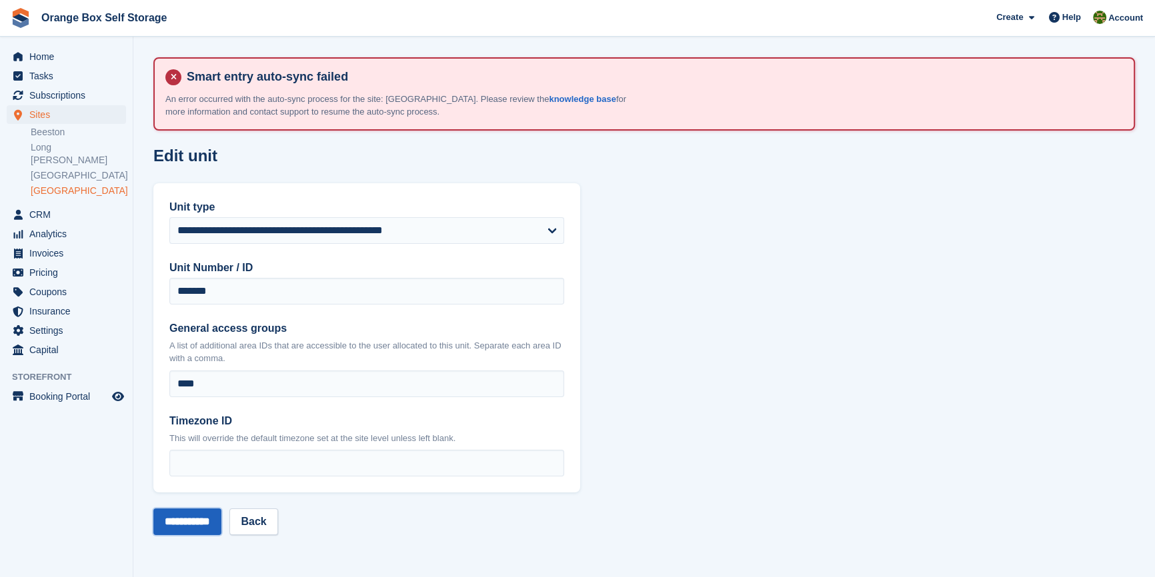
click at [185, 511] on input "**********" at bounding box center [187, 522] width 68 height 27
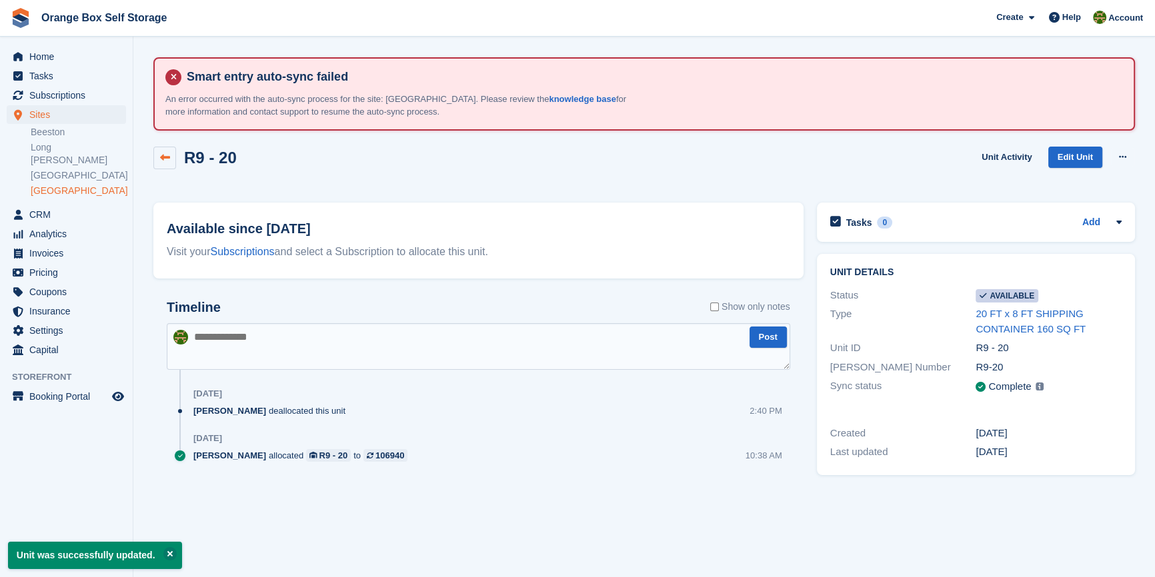
click at [160, 153] on icon at bounding box center [165, 158] width 10 height 10
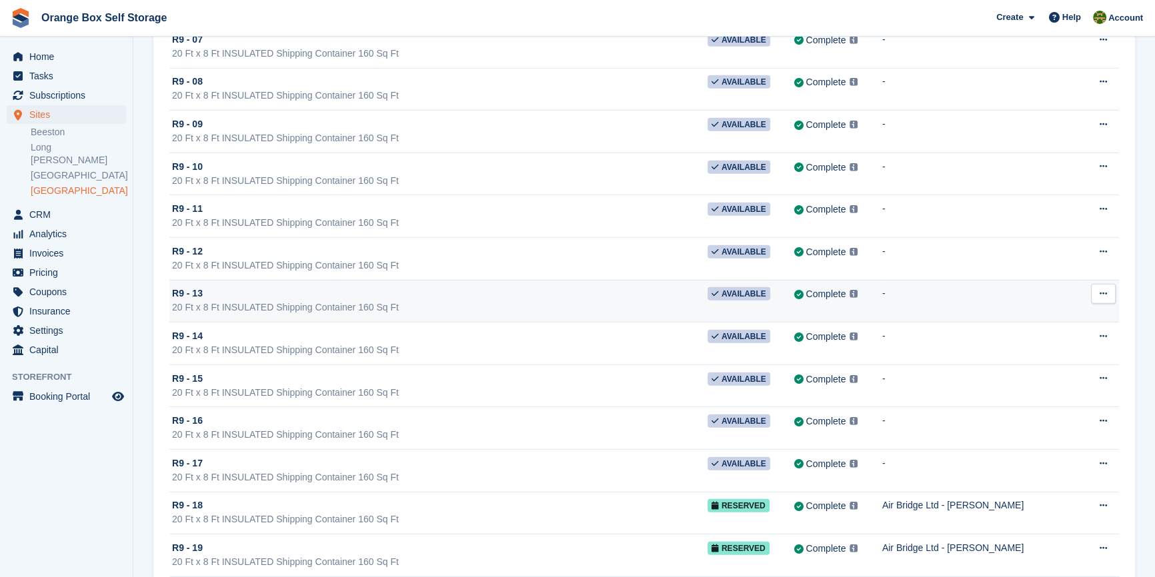
scroll to position [5130, 0]
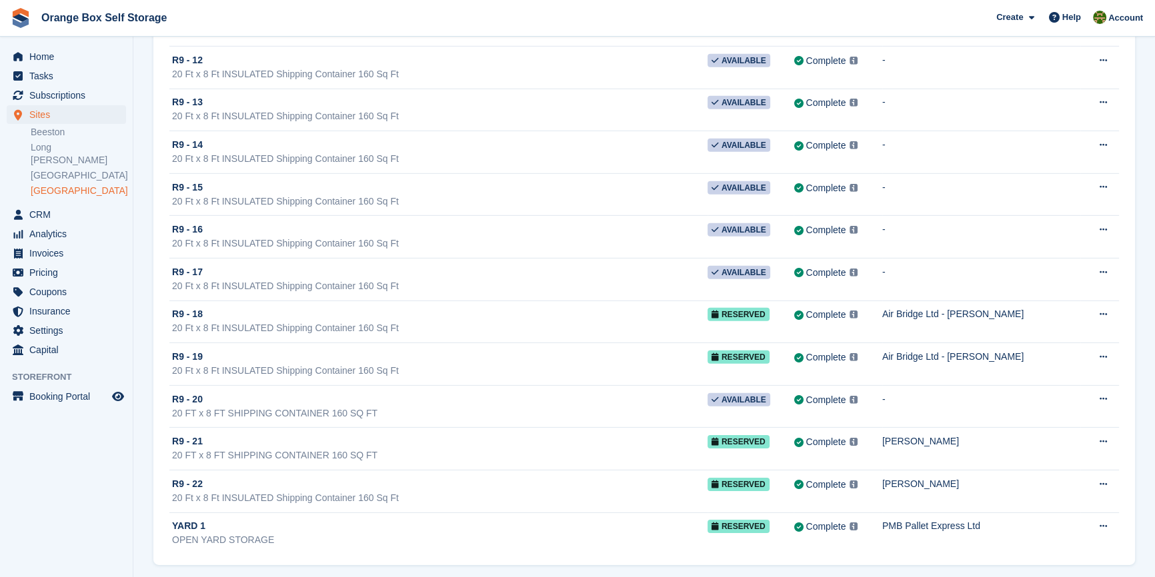
click at [55, 472] on aside "Home Tasks Subscriptions Subscriptions Subscriptions Contracts Price increases …" at bounding box center [66, 292] width 133 height 511
